Goal: Transaction & Acquisition: Purchase product/service

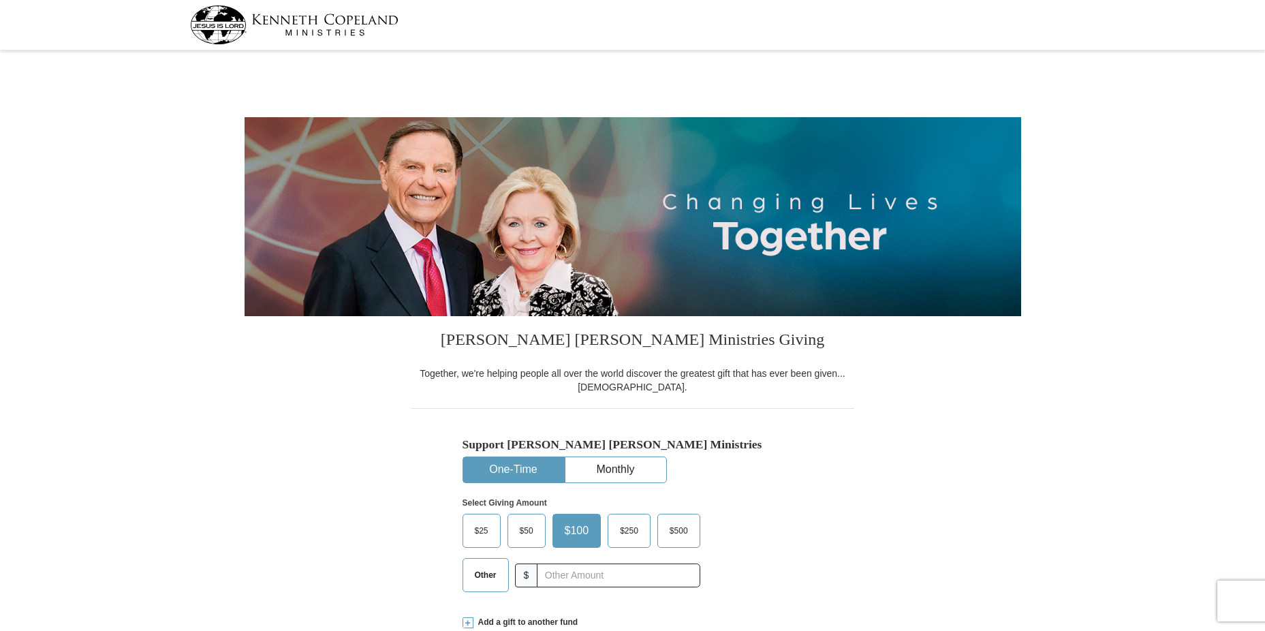
select select "GA"
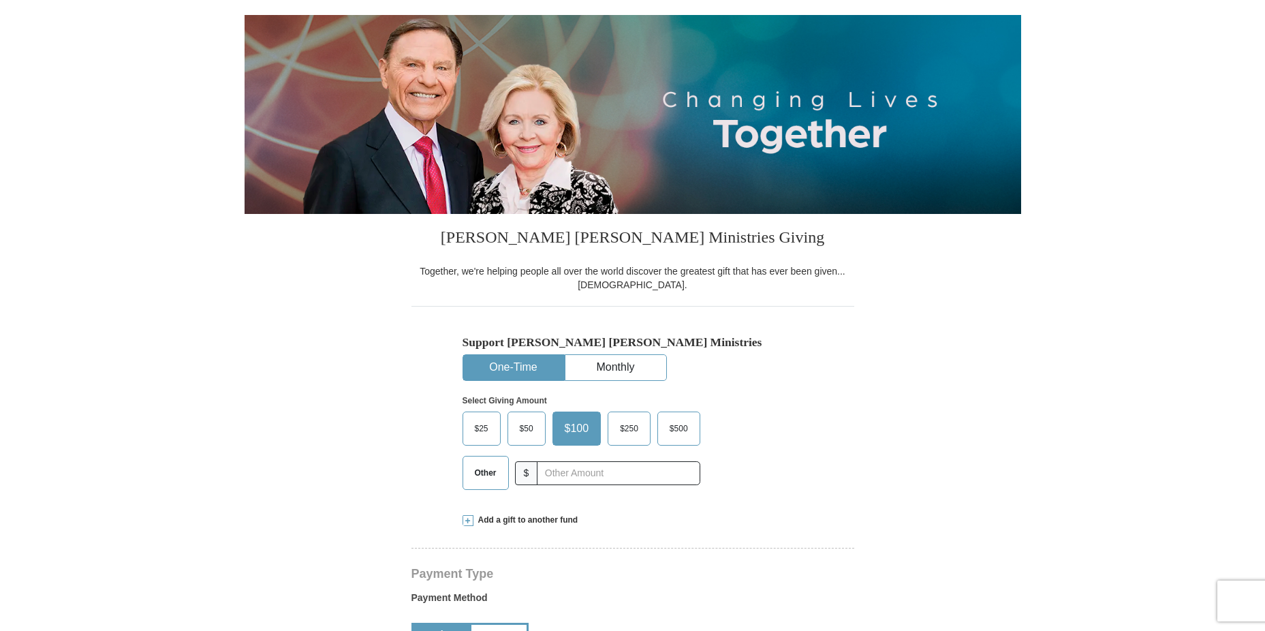
scroll to position [136, 0]
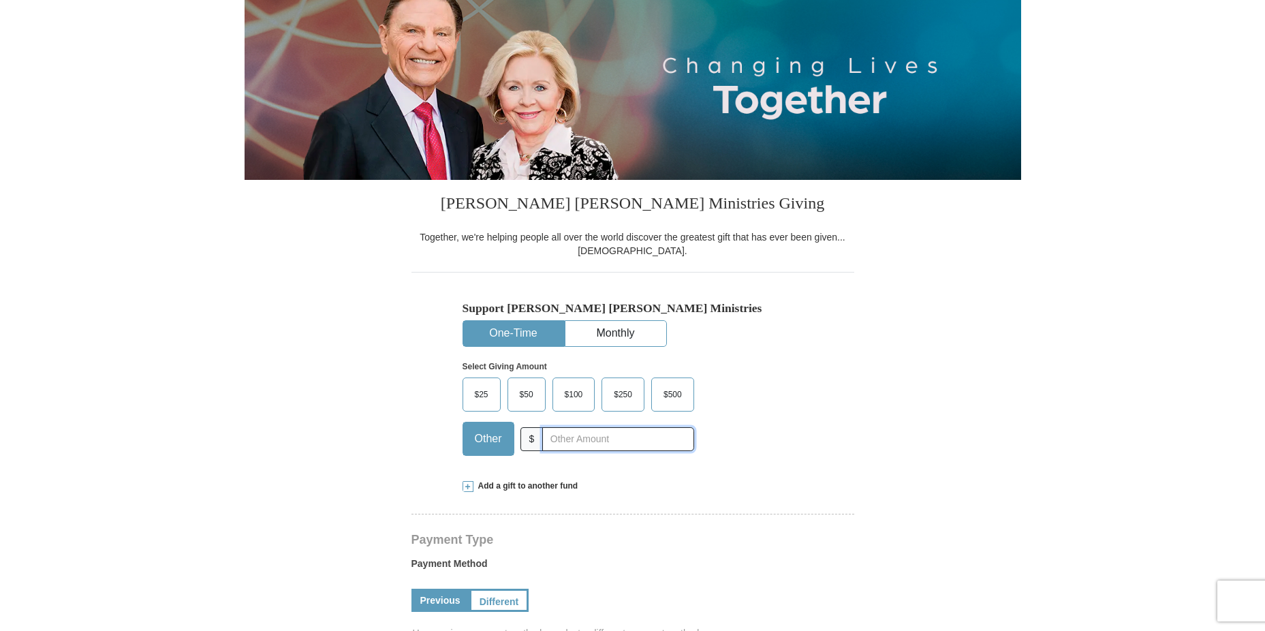
drag, startPoint x: 557, startPoint y: 437, endPoint x: 567, endPoint y: 437, distance: 10.2
click at [562, 437] on input "text" at bounding box center [617, 439] width 151 height 24
type input "20.00"
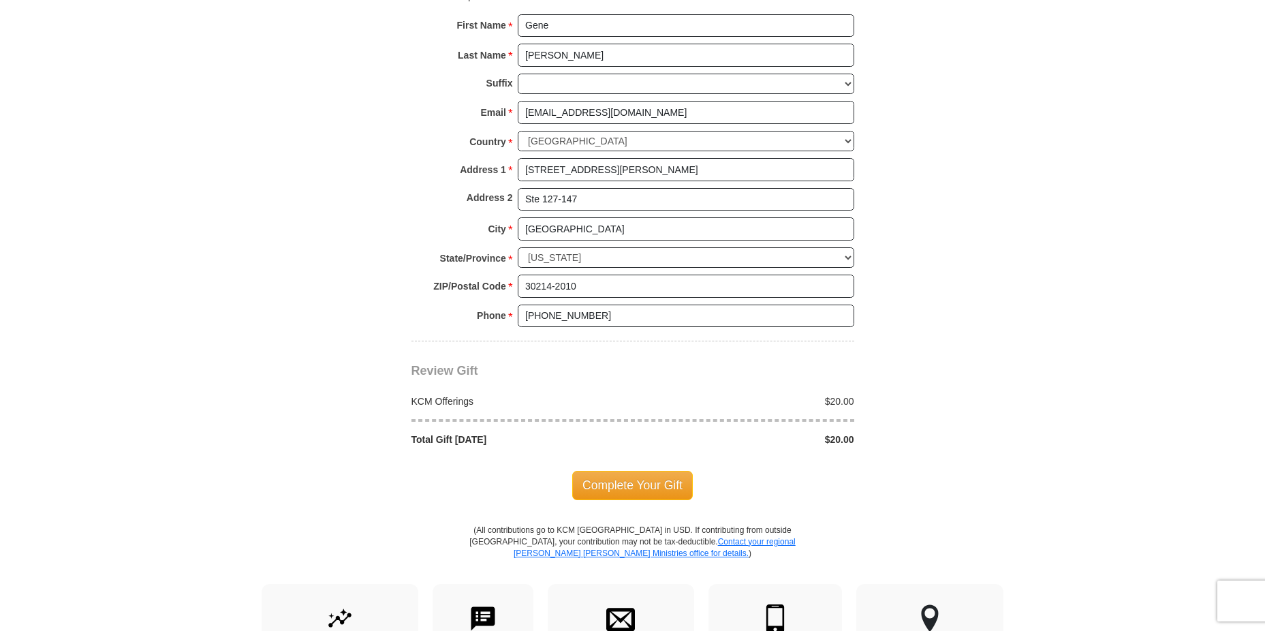
scroll to position [954, 0]
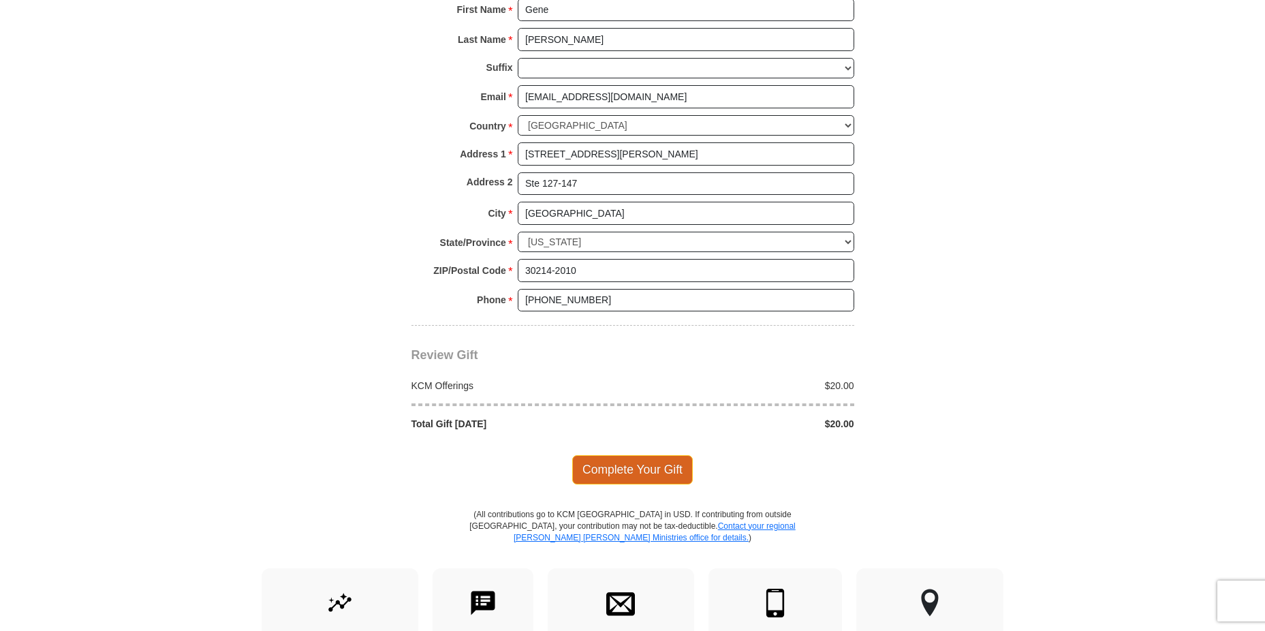
click at [630, 469] on span "Complete Your Gift" at bounding box center [632, 469] width 121 height 29
